Goal: Task Accomplishment & Management: Use online tool/utility

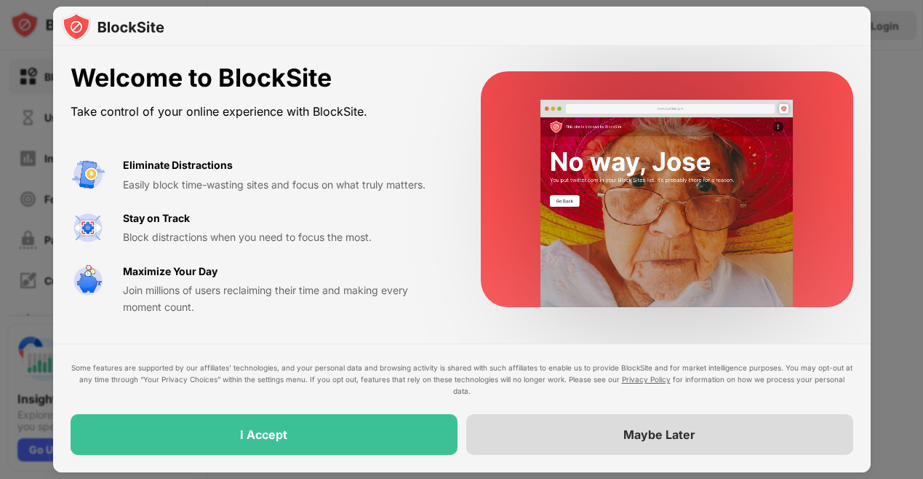
click at [512, 433] on div "Maybe Later" at bounding box center [659, 434] width 387 height 41
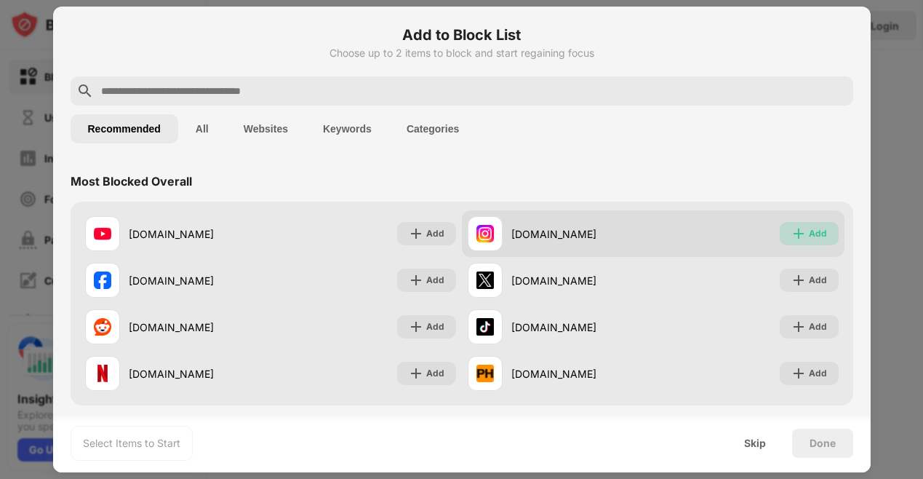
click at [824, 226] on div "Add" at bounding box center [809, 233] width 59 height 23
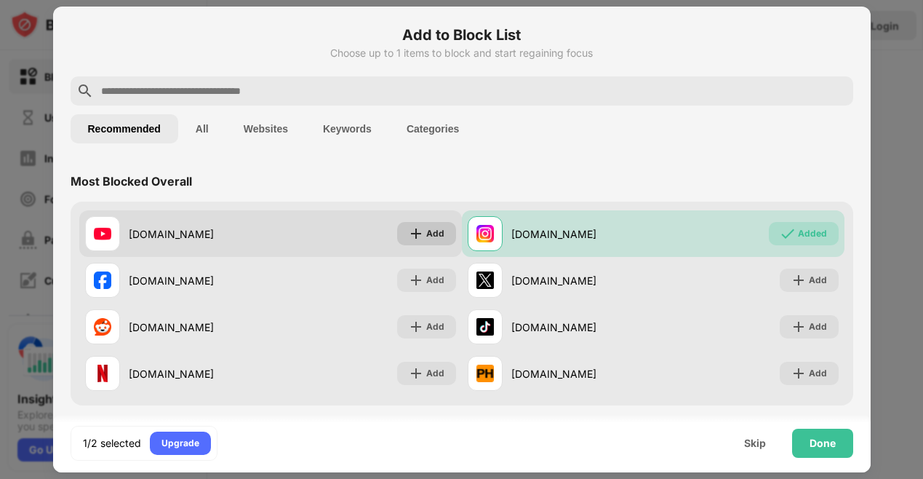
click at [417, 234] on img at bounding box center [416, 233] width 15 height 15
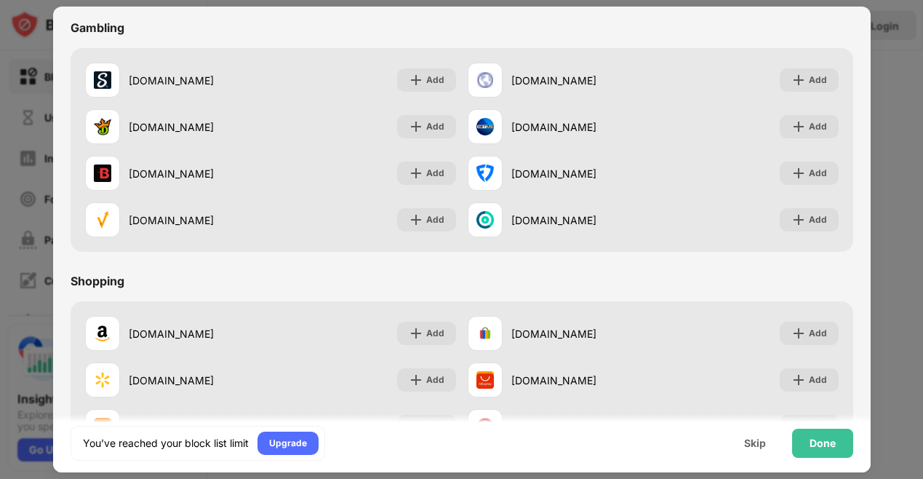
scroll to position [1525, 0]
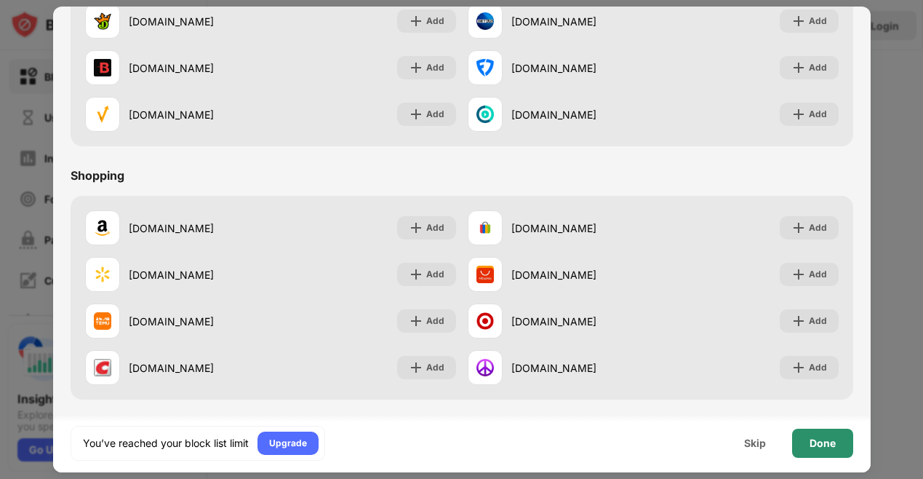
click at [827, 441] on div "Done" at bounding box center [823, 443] width 26 height 12
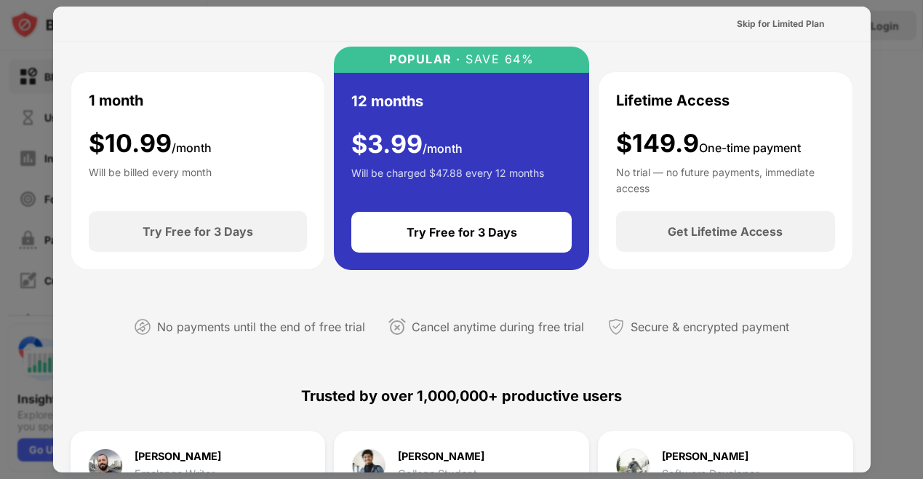
scroll to position [0, 0]
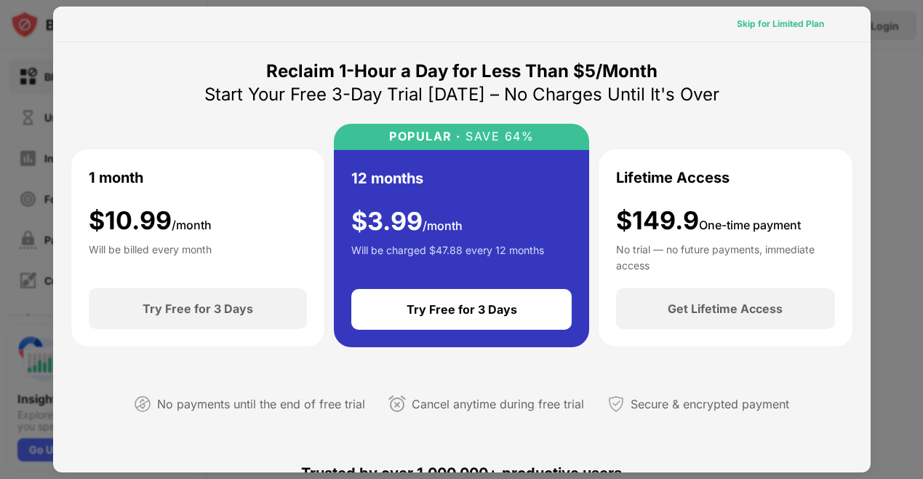
click at [803, 19] on div "Skip for Limited Plan" at bounding box center [780, 24] width 87 height 15
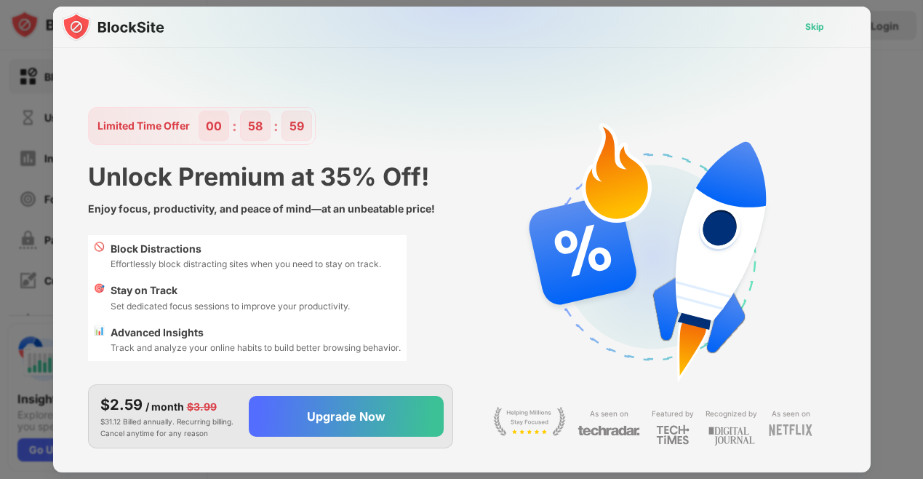
click at [825, 25] on div "Skip" at bounding box center [815, 26] width 42 height 23
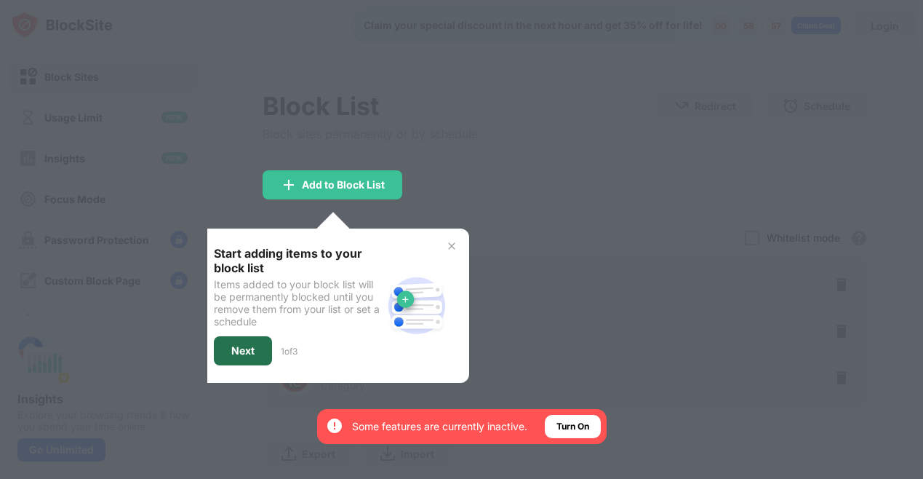
click at [252, 350] on div "Next" at bounding box center [242, 351] width 23 height 12
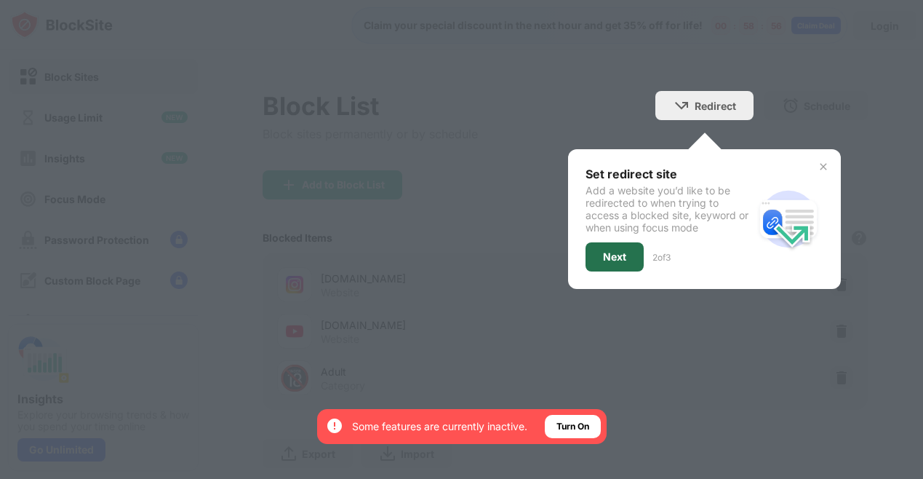
click at [596, 258] on div "Next" at bounding box center [615, 256] width 58 height 29
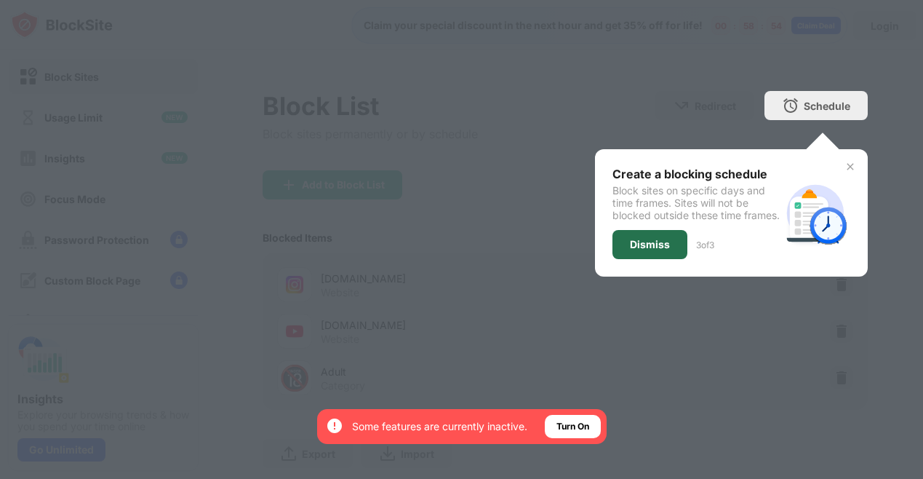
click at [654, 248] on div "Dismiss" at bounding box center [650, 244] width 75 height 29
